Goal: Information Seeking & Learning: Learn about a topic

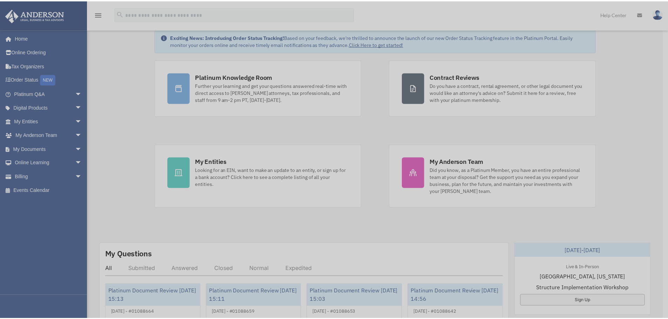
scroll to position [70, 0]
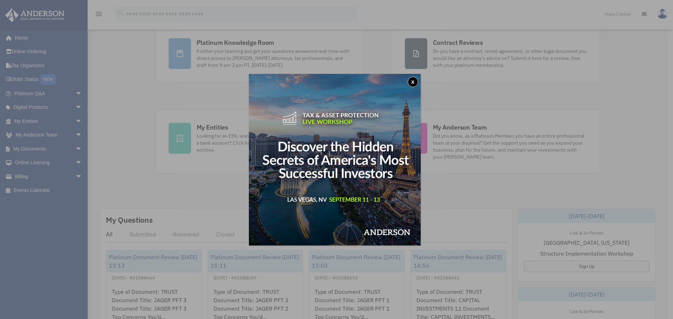
click at [166, 82] on div "x" at bounding box center [336, 159] width 673 height 319
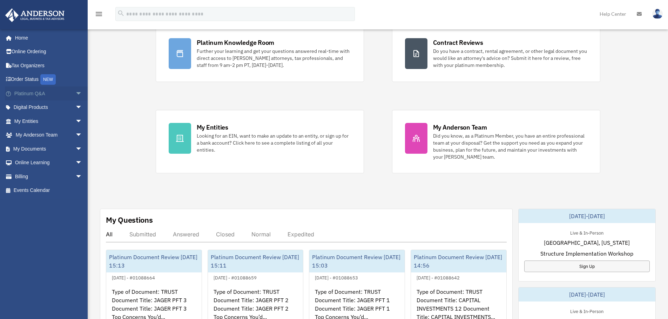
click at [50, 89] on link "Platinum Q&A arrow_drop_down" at bounding box center [49, 94] width 88 height 14
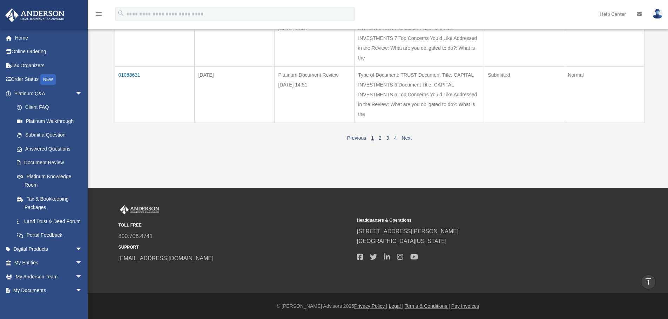
scroll to position [559, 0]
click at [379, 138] on link "2" at bounding box center [380, 138] width 3 height 6
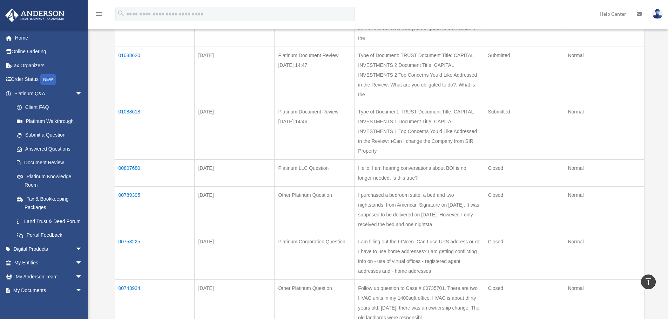
scroll to position [259, 0]
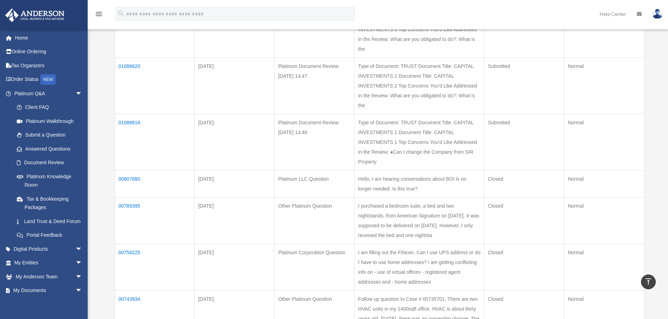
click at [417, 15] on div "menu search Site Menu add alliancetaxnfinance@gmail.com My Profile Reset Passwo…" at bounding box center [334, 17] width 658 height 24
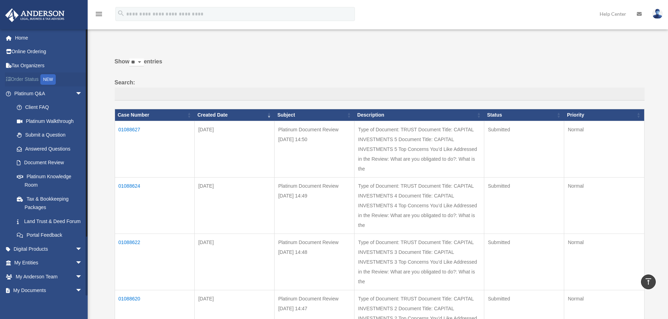
scroll to position [0, 0]
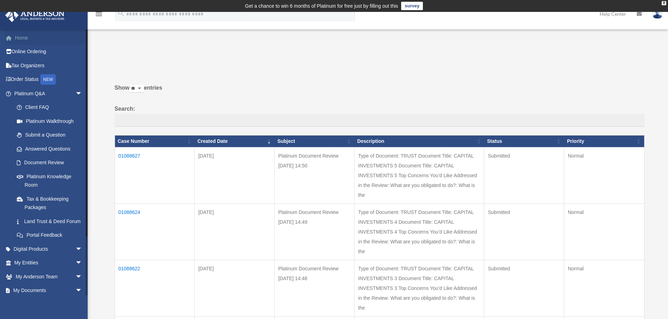
click at [19, 39] on link "Home" at bounding box center [49, 38] width 88 height 14
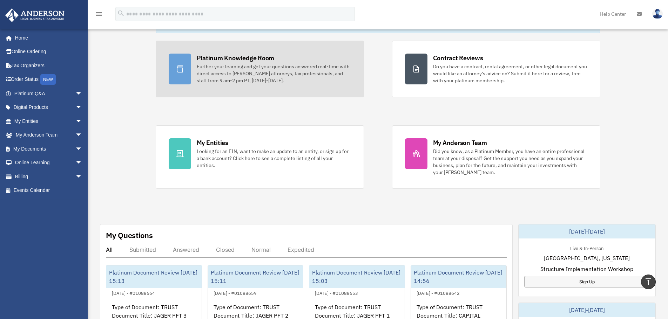
scroll to position [35, 0]
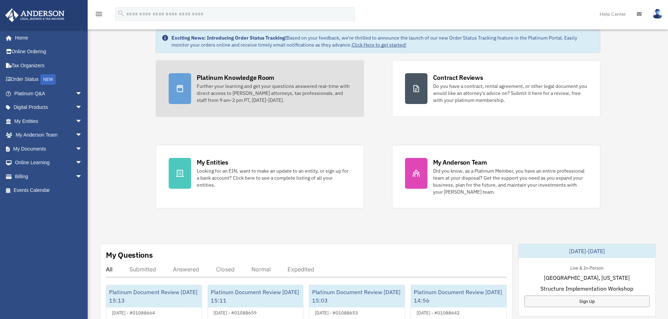
click at [229, 78] on div "Platinum Knowledge Room" at bounding box center [236, 77] width 78 height 9
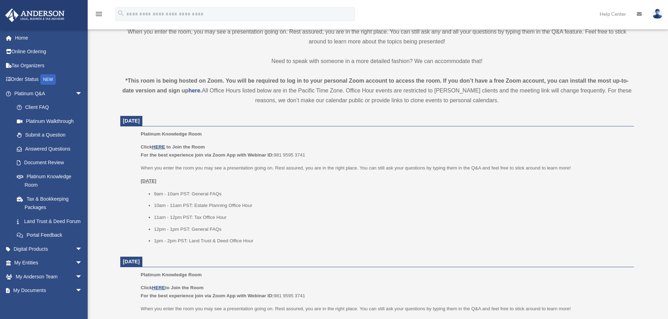
scroll to position [245, 0]
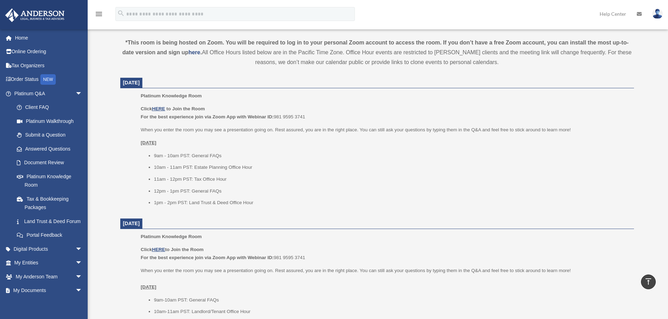
click at [140, 82] on span "September 8, 2025" at bounding box center [131, 83] width 17 height 6
click at [158, 109] on u "HERE" at bounding box center [158, 108] width 13 height 5
drag, startPoint x: 284, startPoint y: 116, endPoint x: 340, endPoint y: 117, distance: 55.4
click at [339, 116] on p "Click HERE to Join the Room For the best experience join via Zoom App with Webi…" at bounding box center [385, 113] width 488 height 16
copy p "981 9595 3741"
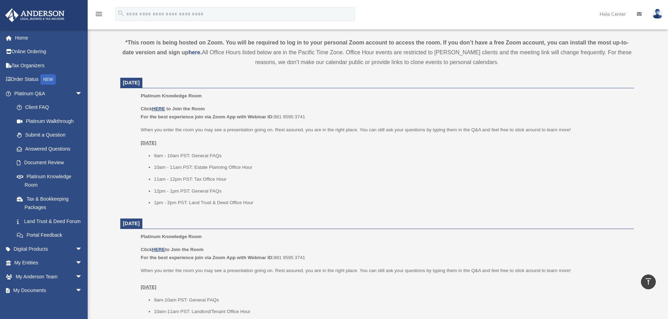
click at [354, 159] on li "9am - 10am PST: General FAQs" at bounding box center [391, 156] width 475 height 8
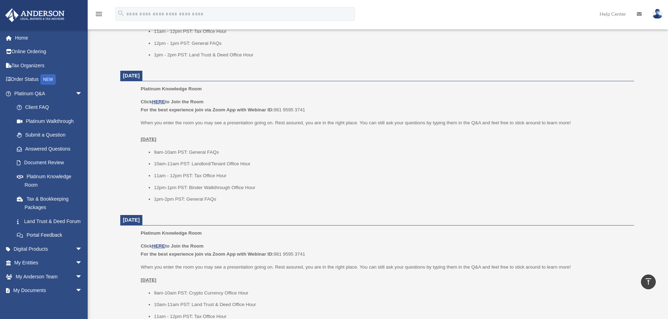
scroll to position [456, 0]
